Goal: Check status: Check status

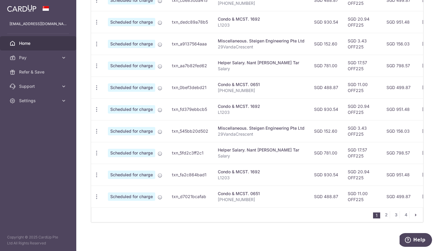
scroll to position [211, 0]
click at [386, 213] on link "2" at bounding box center [386, 214] width 7 height 7
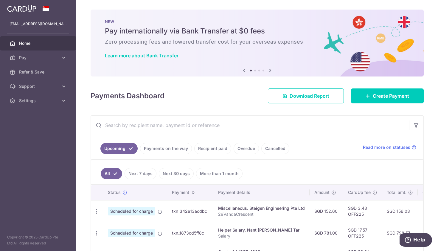
click at [214, 148] on link "Recipient paid" at bounding box center [212, 148] width 37 height 11
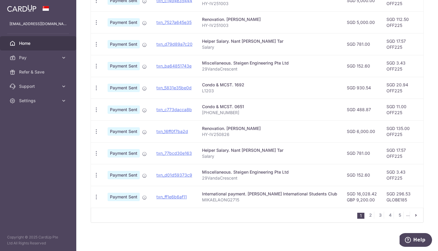
scroll to position [185, 0]
click at [370, 214] on link "2" at bounding box center [370, 214] width 7 height 7
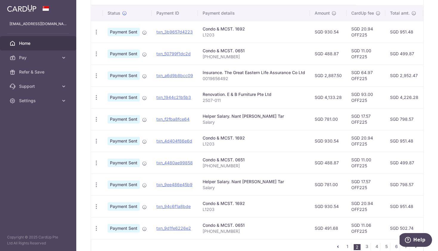
scroll to position [154, 0]
click at [366, 244] on link "3" at bounding box center [367, 245] width 7 height 7
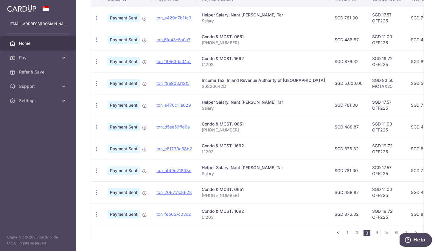
scroll to position [169, 0]
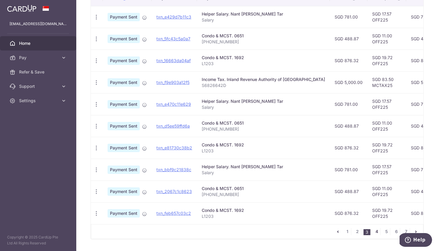
click at [375, 231] on link "4" at bounding box center [376, 231] width 7 height 7
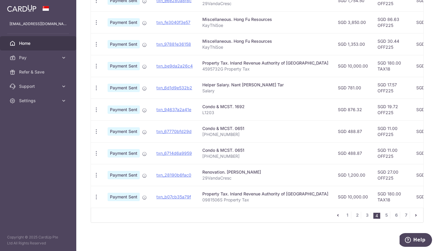
scroll to position [185, 0]
click at [183, 65] on link "txn_be9da2a26c4" at bounding box center [175, 65] width 36 height 5
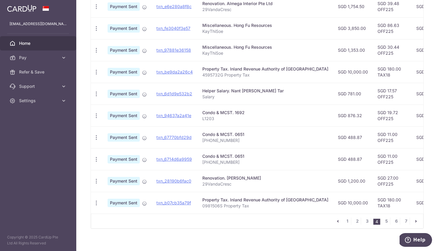
scroll to position [178, 0]
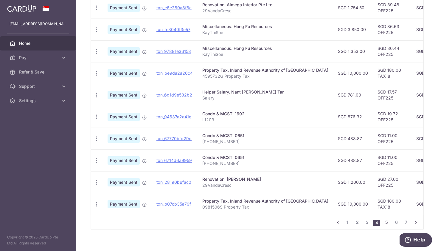
click at [387, 222] on link "5" at bounding box center [386, 221] width 7 height 7
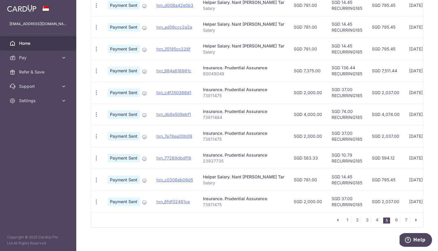
scroll to position [181, 0]
click at [397, 220] on link "6" at bounding box center [396, 219] width 7 height 7
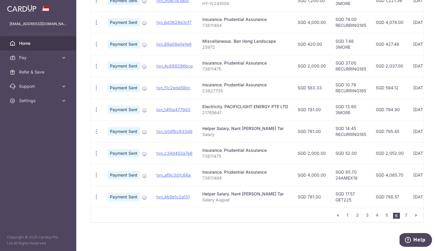
scroll to position [185, 0]
click at [405, 216] on link "7" at bounding box center [406, 214] width 7 height 7
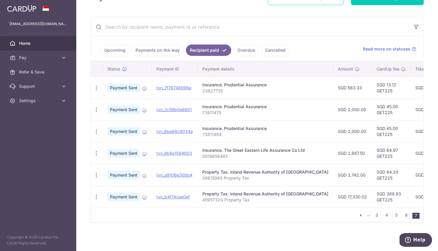
scroll to position [98, 0]
click at [61, 239] on p "Copyright © 2025 CardUp Pte Ltd All Rights Reserved" at bounding box center [38, 240] width 76 height 12
click at [118, 49] on link "Upcoming" at bounding box center [115, 49] width 29 height 11
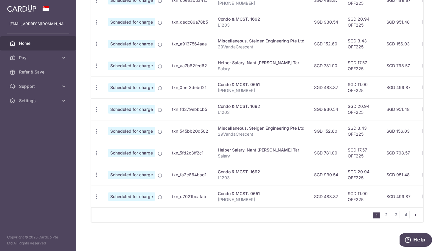
scroll to position [211, 0]
click at [386, 215] on link "2" at bounding box center [386, 214] width 7 height 7
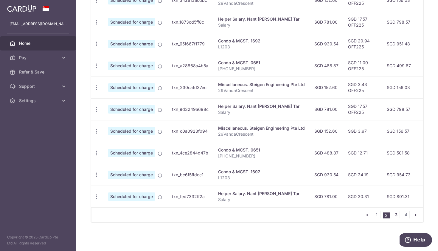
click at [397, 214] on link "3" at bounding box center [396, 214] width 7 height 7
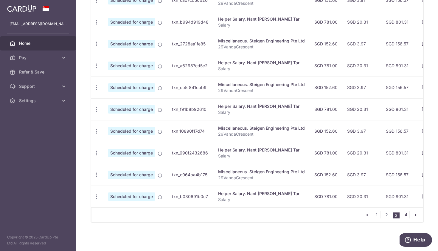
click at [405, 214] on link "4" at bounding box center [406, 214] width 7 height 7
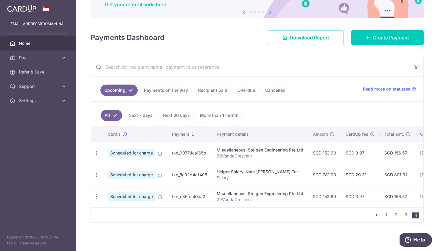
scroll to position [0, 0]
